Goal: Navigation & Orientation: Find specific page/section

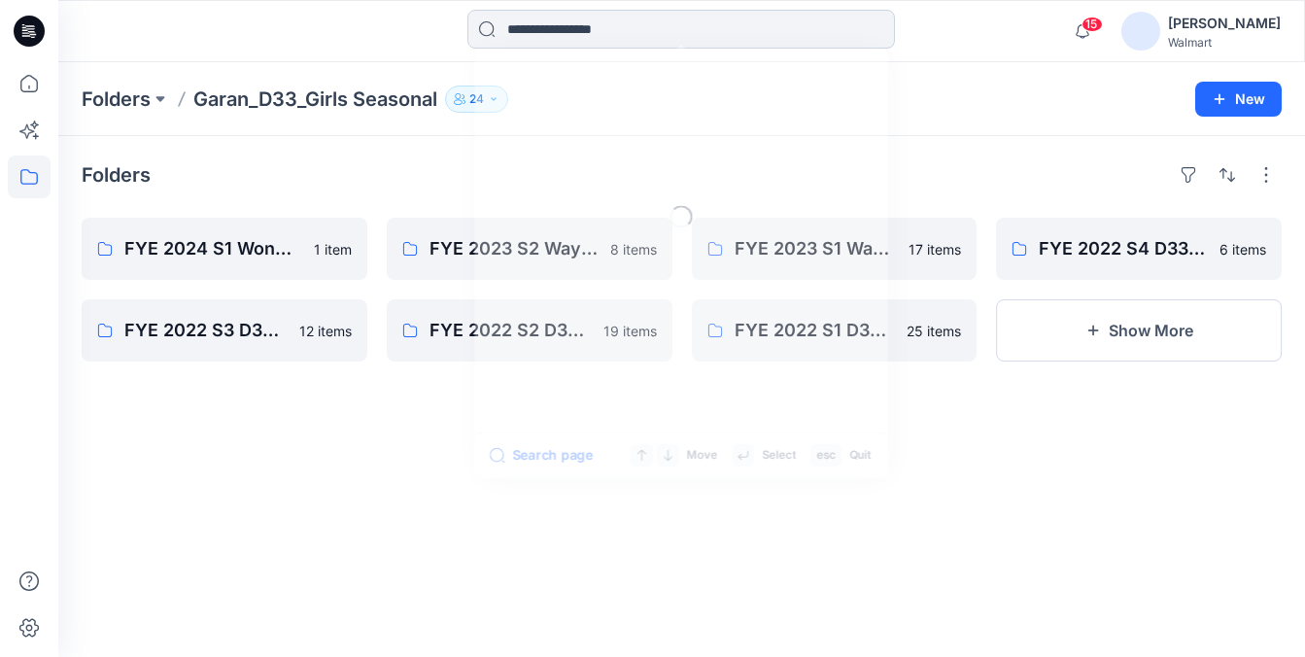
click at [675, 30] on input at bounding box center [681, 29] width 428 height 39
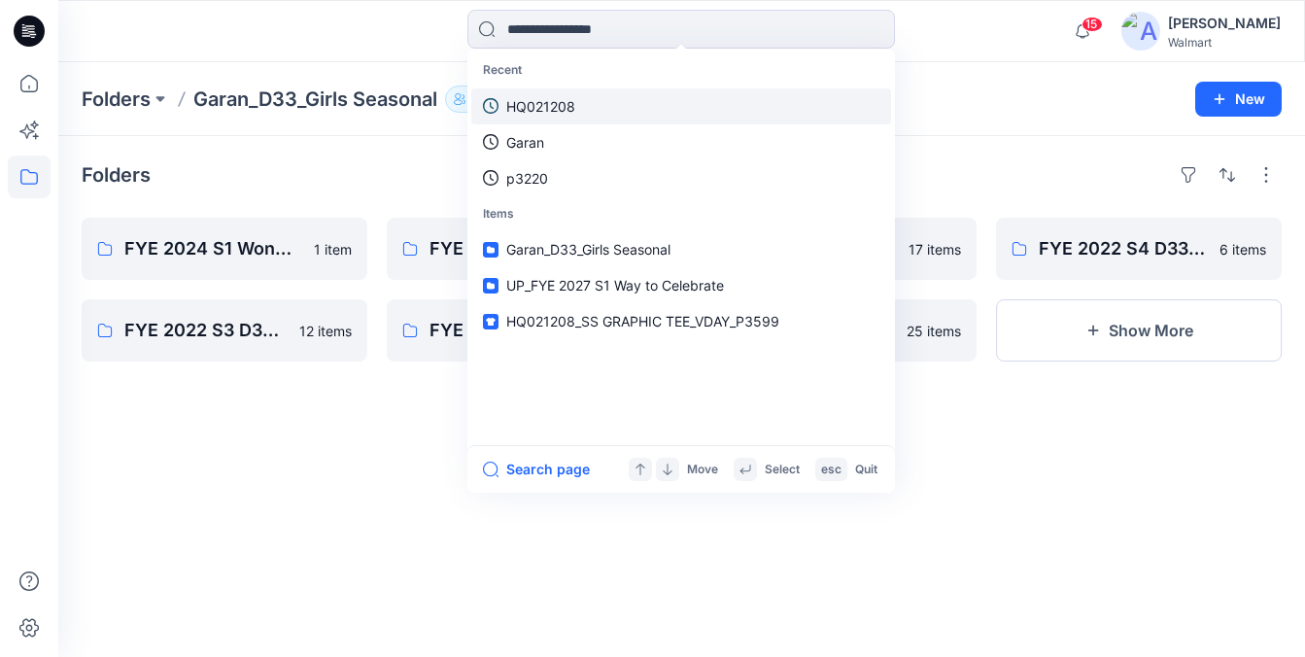
click at [557, 104] on p "HQ021208" at bounding box center [540, 106] width 69 height 20
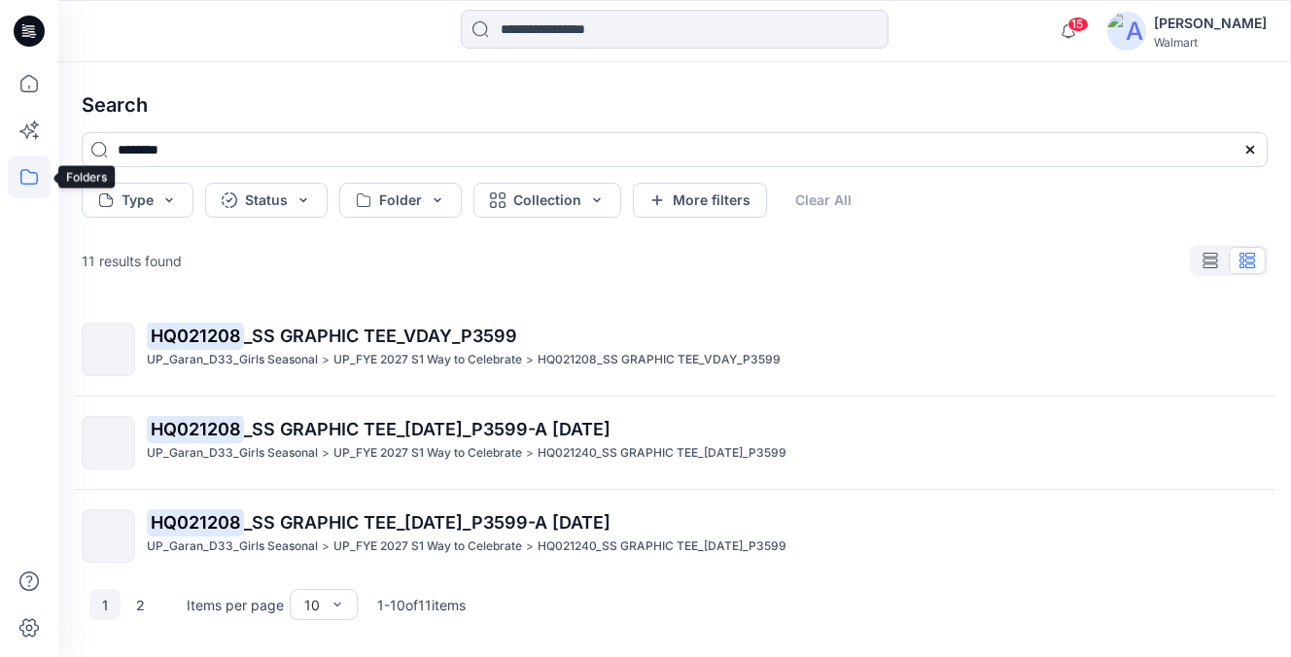
click at [17, 175] on icon at bounding box center [29, 176] width 43 height 43
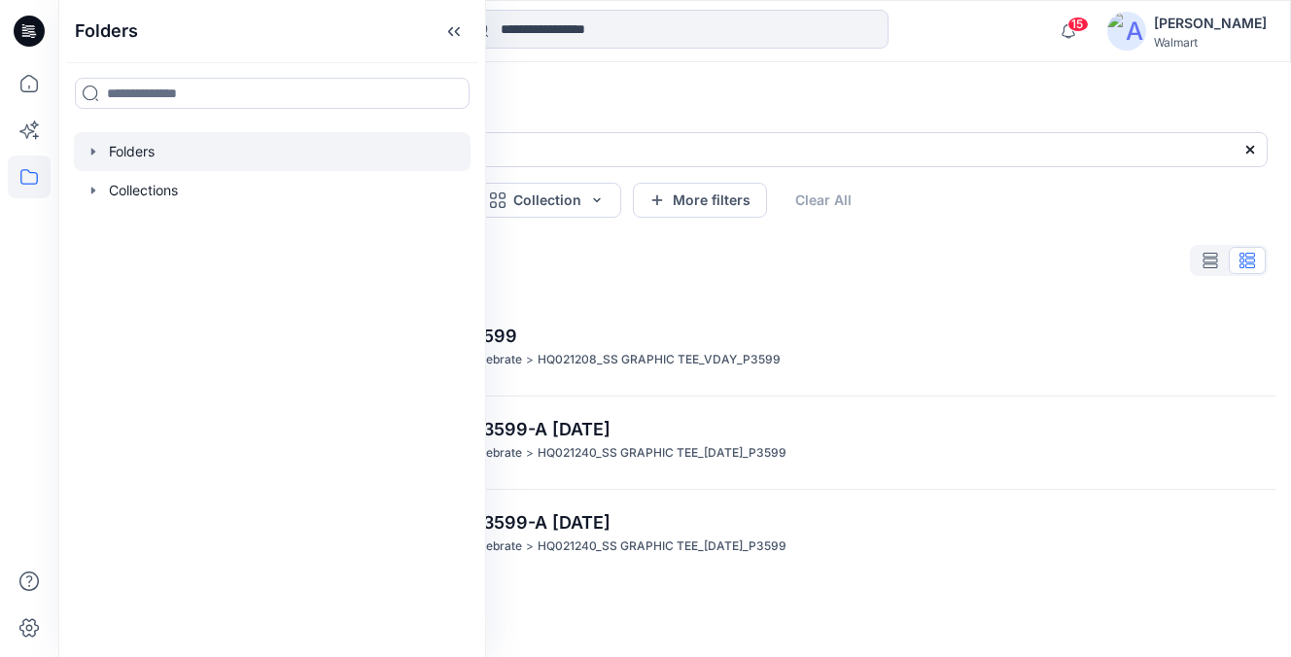
click at [173, 164] on div at bounding box center [272, 151] width 396 height 39
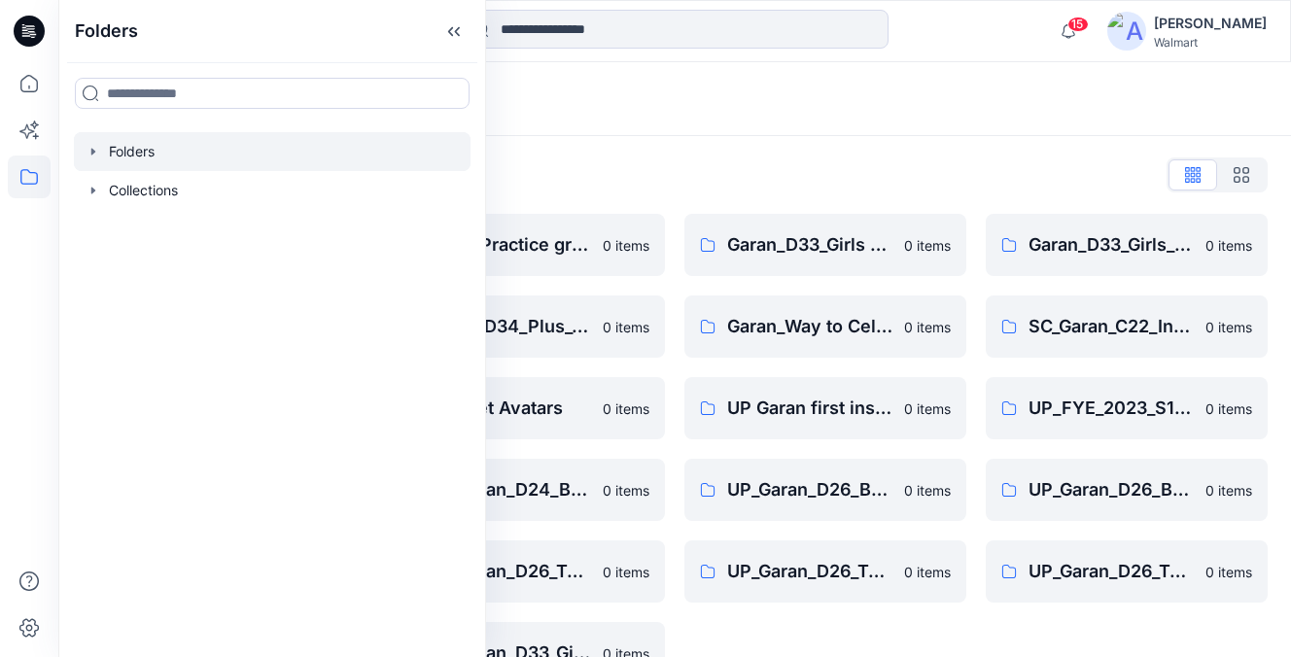
click at [654, 143] on div "Folders List D33 Walmart Blocks & Standards 0 items Garan_D34_Ladies_Time and T…" at bounding box center [674, 421] width 1232 height 571
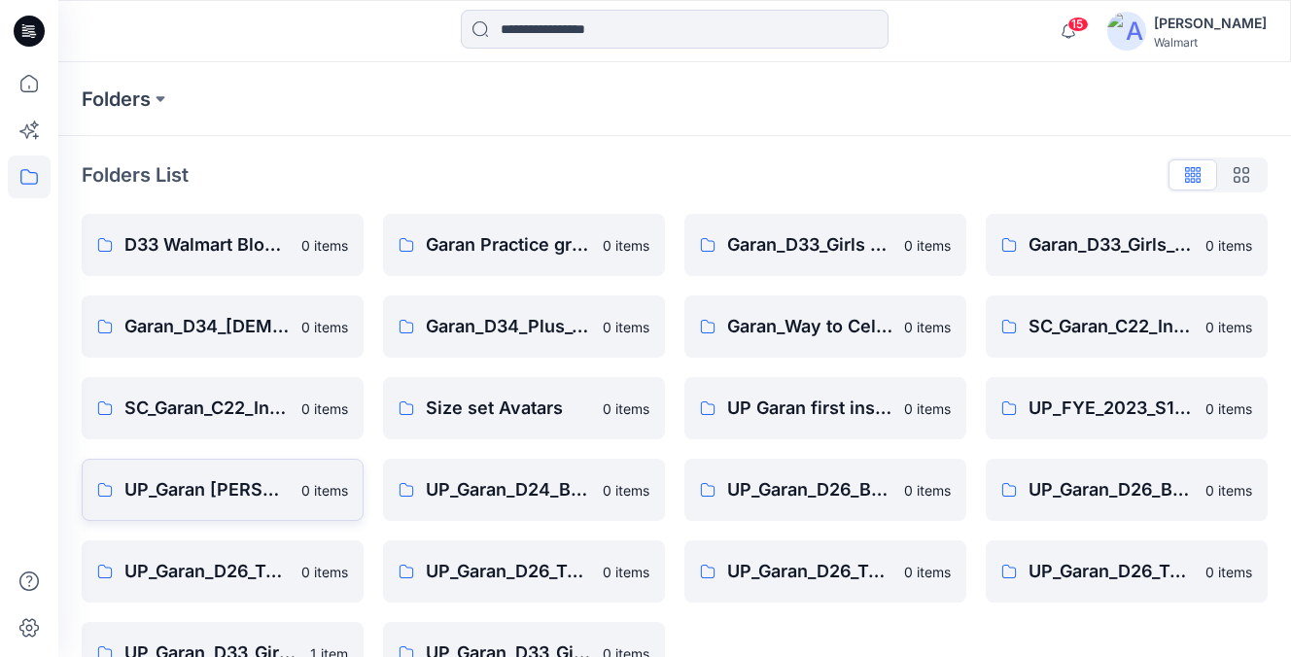
click at [226, 503] on link "UP_Garan Littles 0 items" at bounding box center [223, 490] width 282 height 62
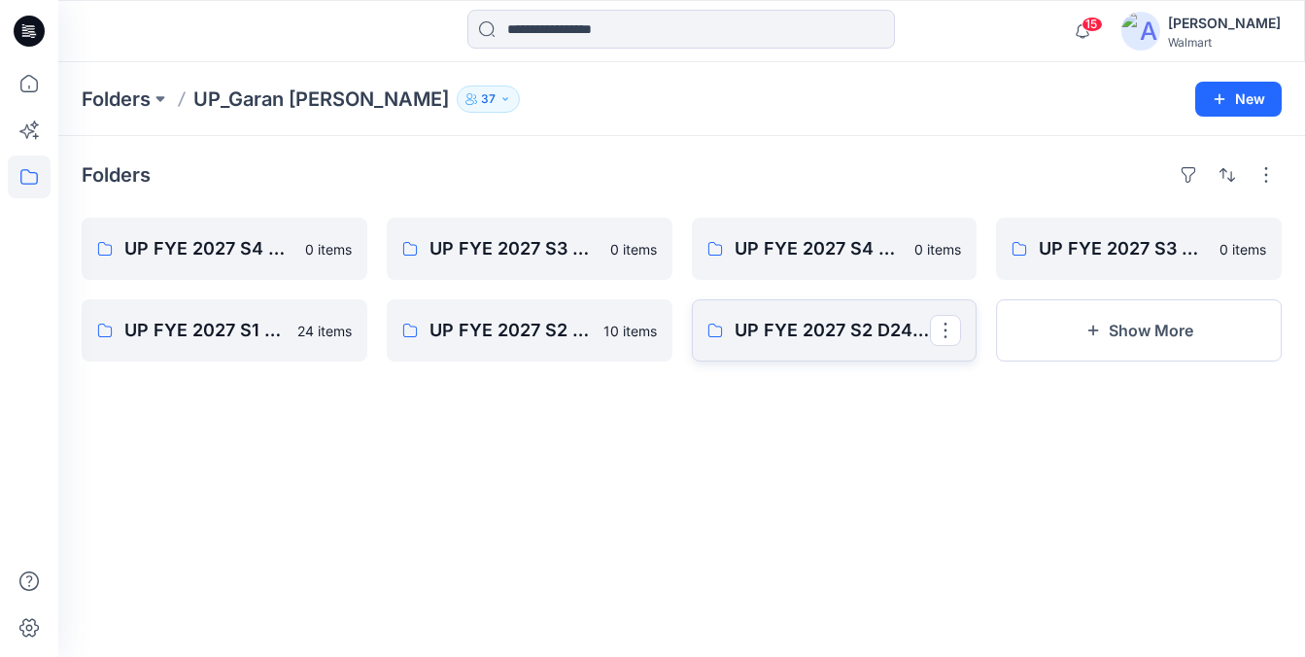
click at [806, 351] on link "UP FYE 2027 S2 D24 Boys Littles" at bounding box center [835, 330] width 286 height 62
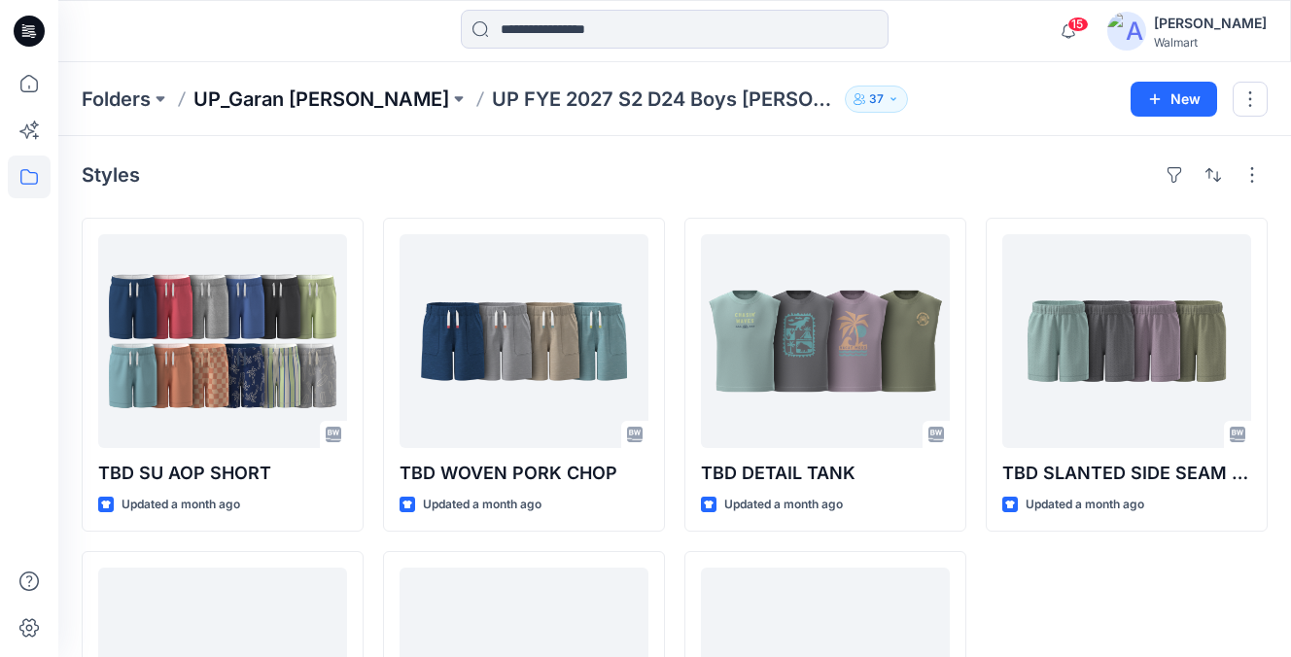
click at [305, 86] on p "UP_Garan Littles" at bounding box center [321, 99] width 256 height 27
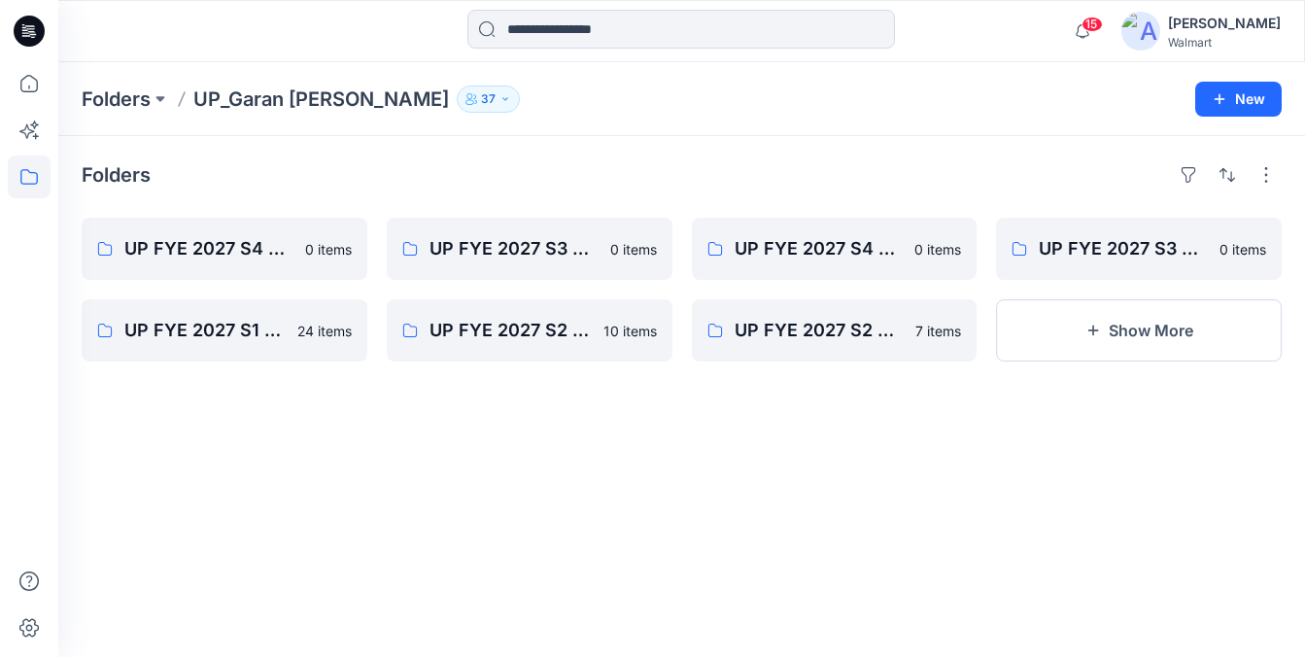
click at [457, 107] on button "37" at bounding box center [488, 99] width 63 height 27
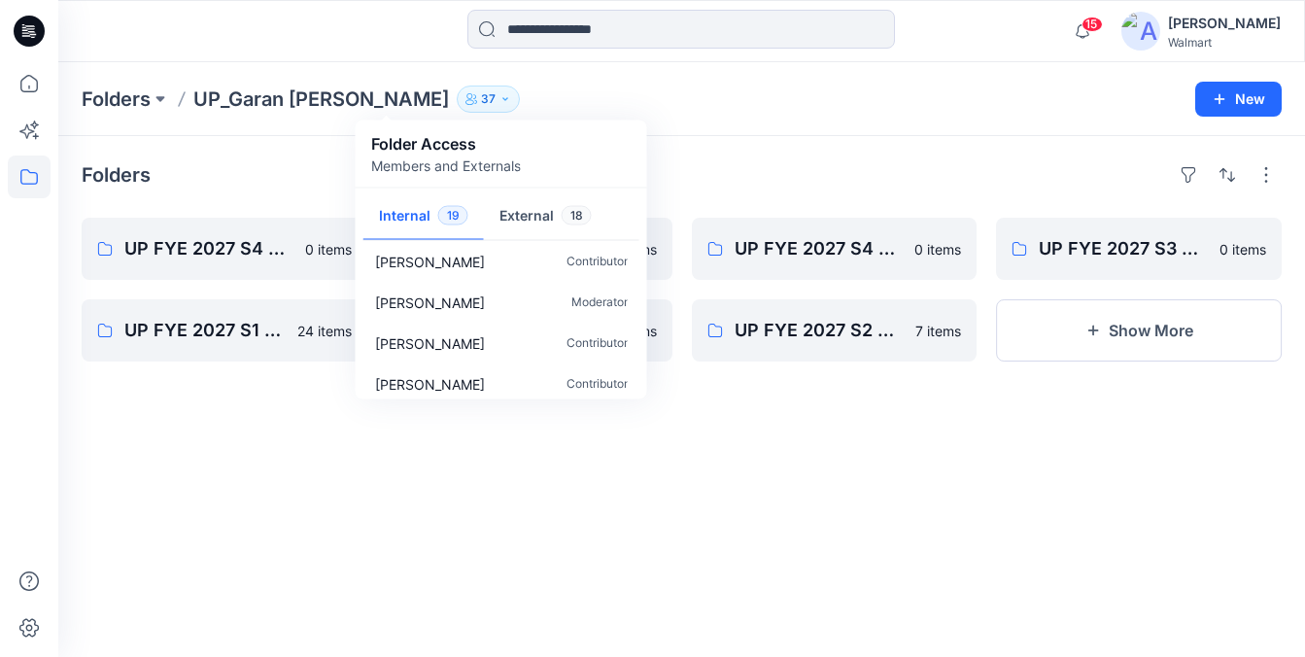
scroll to position [630, 0]
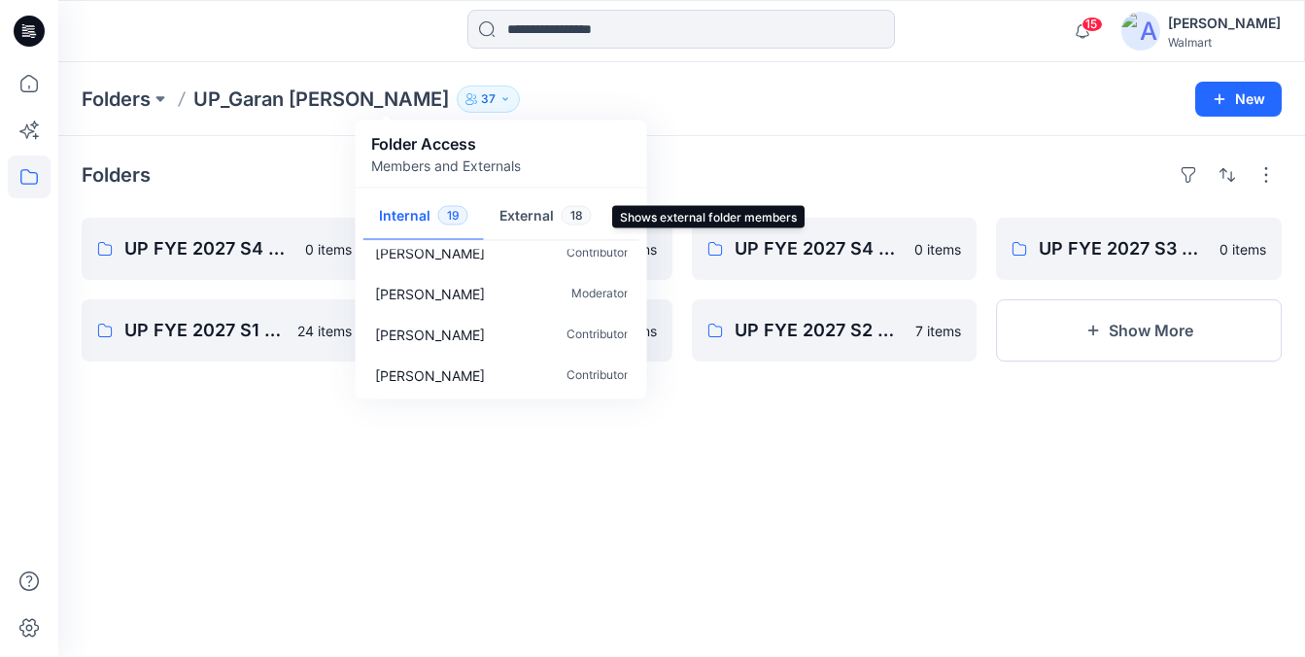
click at [506, 214] on button "External 18" at bounding box center [545, 217] width 123 height 50
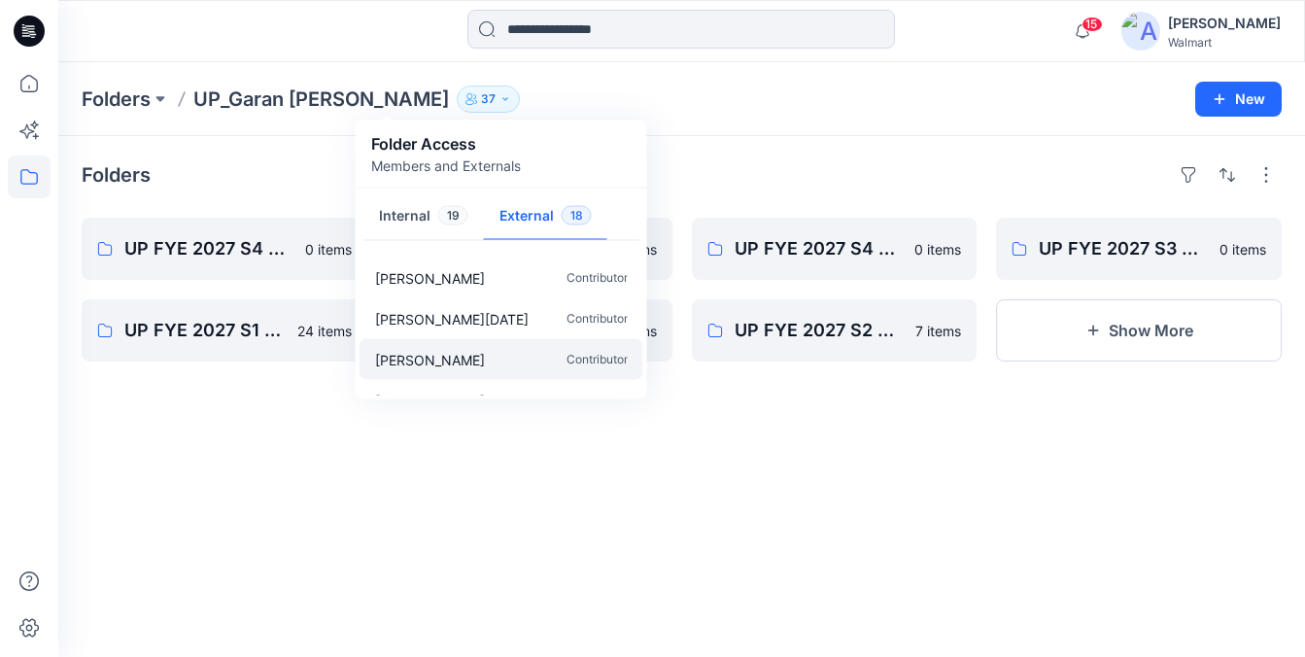
scroll to position [589, 0]
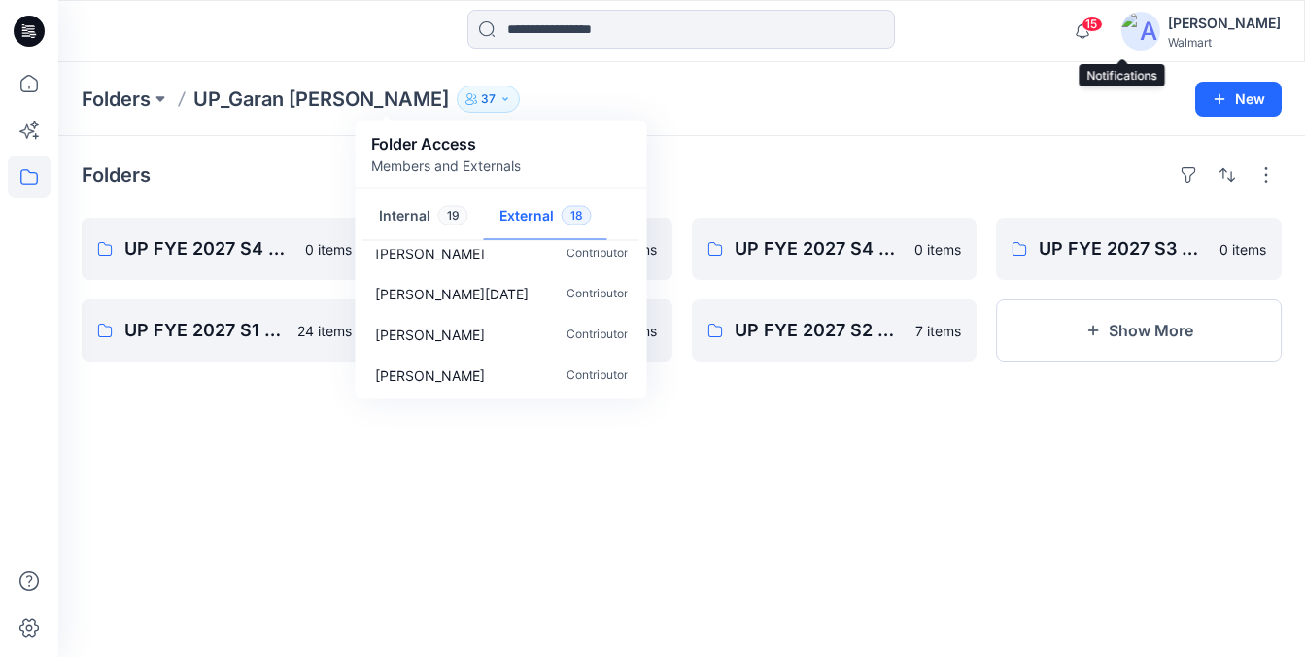
click at [1103, 28] on span "15" at bounding box center [1092, 25] width 21 height 16
